Goal: Information Seeking & Learning: Find specific fact

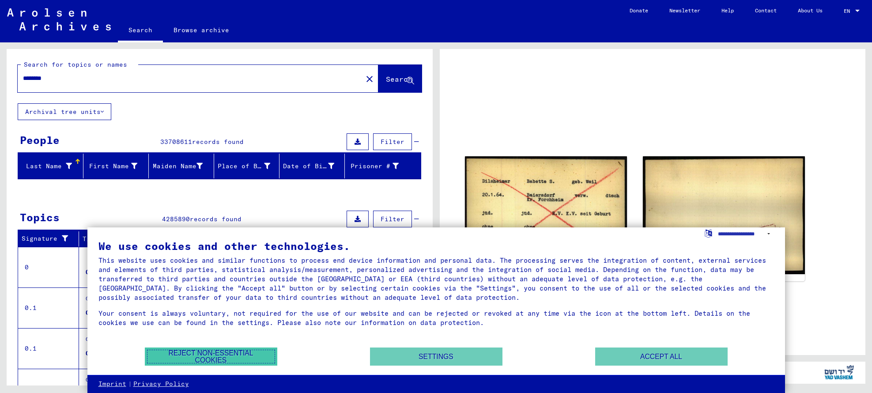
drag, startPoint x: 0, startPoint y: 0, endPoint x: 251, endPoint y: 355, distance: 434.7
click at [251, 355] on button "Reject non-essential cookies" at bounding box center [211, 357] width 133 height 18
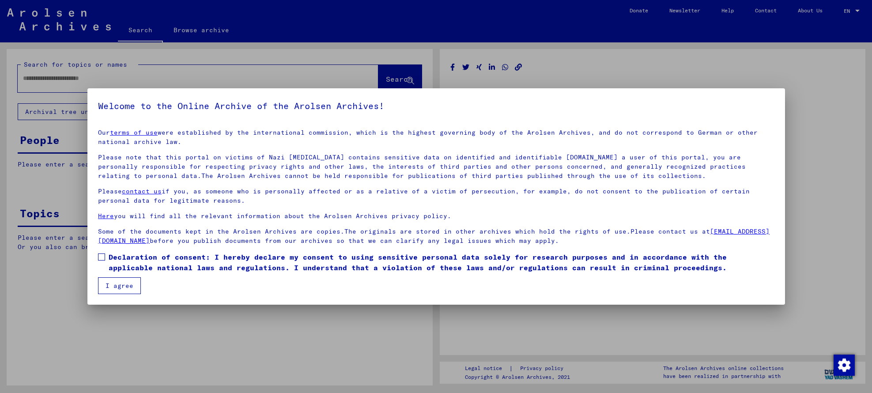
type input "********"
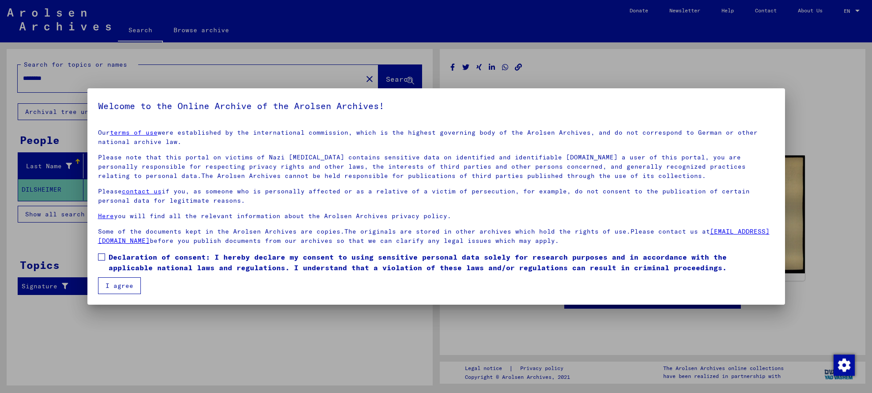
drag, startPoint x: 251, startPoint y: 355, endPoint x: 102, endPoint y: 258, distance: 177.9
click at [102, 258] on span at bounding box center [101, 257] width 7 height 7
drag, startPoint x: 102, startPoint y: 258, endPoint x: 113, endPoint y: 285, distance: 29.4
click at [113, 285] on button "I agree" at bounding box center [119, 285] width 43 height 17
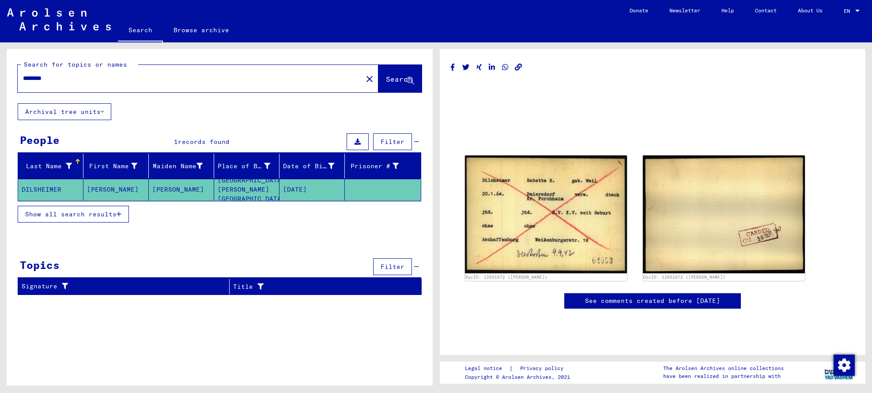
drag, startPoint x: 113, startPoint y: 285, endPoint x: 617, endPoint y: 302, distance: 504.7
click at [617, 302] on link "See comments created before [DATE]" at bounding box center [652, 300] width 135 height 9
click at [36, 188] on mat-cell "DILSHEIMER" at bounding box center [50, 190] width 65 height 22
